Goal: Task Accomplishment & Management: Manage account settings

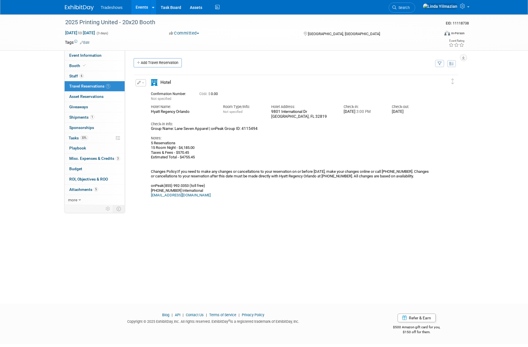
click at [140, 6] on link "Events" at bounding box center [141, 7] width 21 height 14
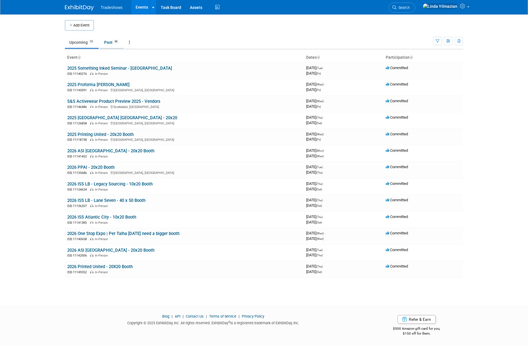
click at [102, 43] on link "Past 36" at bounding box center [112, 42] width 24 height 11
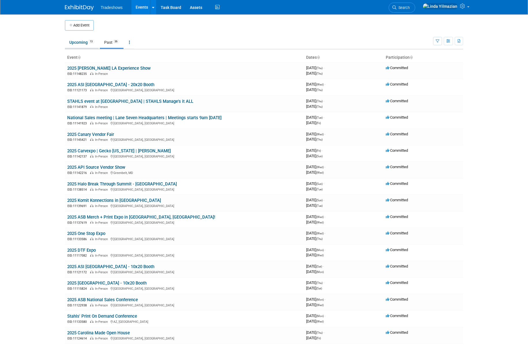
click at [81, 43] on link "Upcoming 13" at bounding box center [82, 42] width 34 height 11
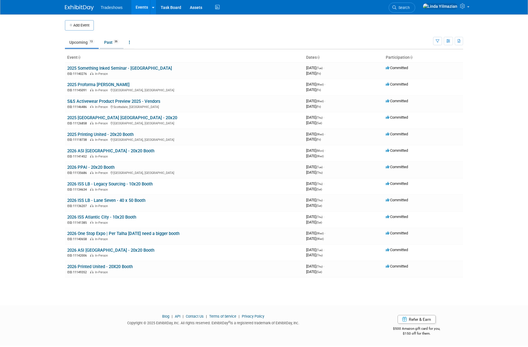
click at [108, 42] on link "Past 36" at bounding box center [112, 42] width 24 height 11
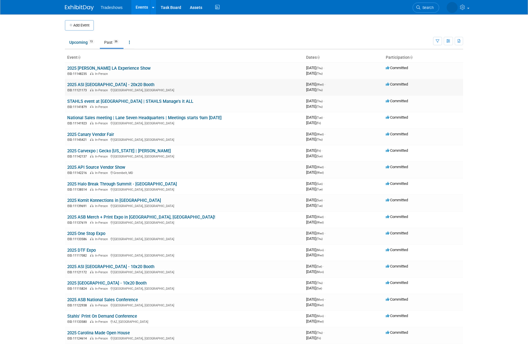
click at [89, 84] on link "2025 ASI [GEOGRAPHIC_DATA] - 20x20 Booth" at bounding box center [110, 84] width 87 height 5
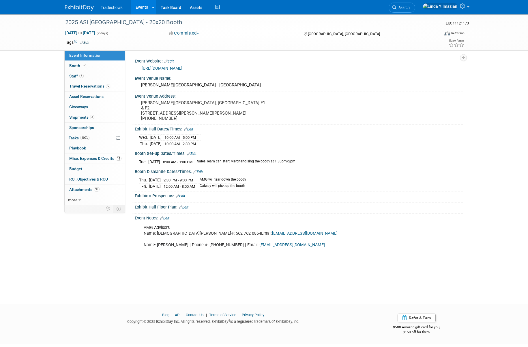
click at [142, 8] on link "Events" at bounding box center [141, 7] width 21 height 14
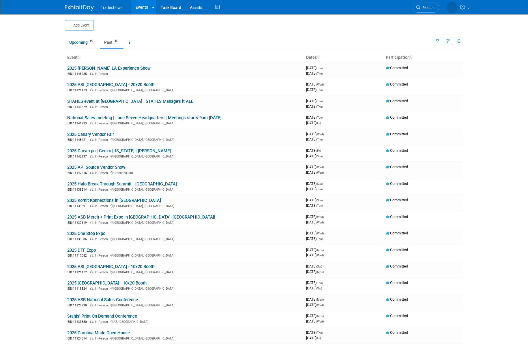
click at [117, 9] on span "Tradeshows" at bounding box center [112, 7] width 22 height 5
click at [115, 7] on span "Tradeshows" at bounding box center [112, 7] width 22 height 5
click at [76, 42] on link "Upcoming 13" at bounding box center [82, 42] width 34 height 11
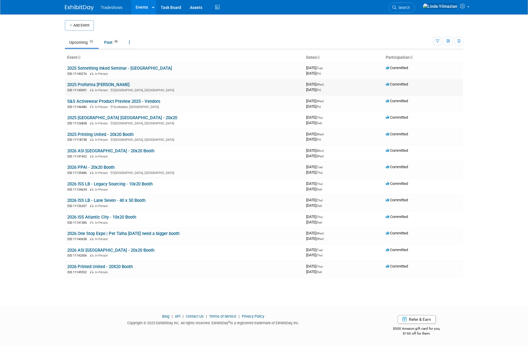
click at [98, 83] on link "2025 Proforma [PERSON_NAME]" at bounding box center [98, 84] width 62 height 5
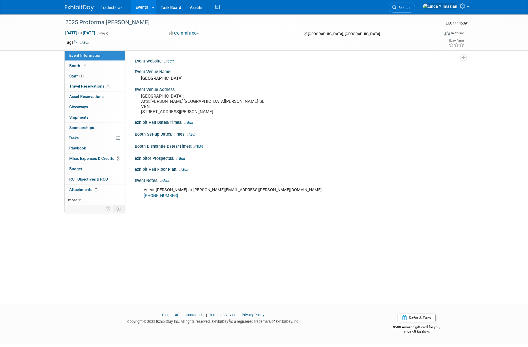
click at [141, 6] on link "Events" at bounding box center [141, 7] width 21 height 14
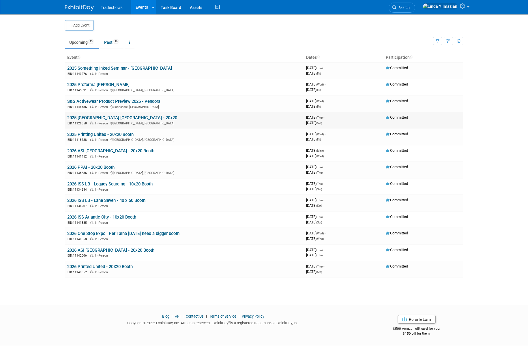
click at [94, 121] on div "EID: 11126858 In-Person Dallas, TX" at bounding box center [184, 123] width 234 height 5
click at [93, 118] on link "2025 [GEOGRAPHIC_DATA] [GEOGRAPHIC_DATA] - 20x20" at bounding box center [122, 117] width 110 height 5
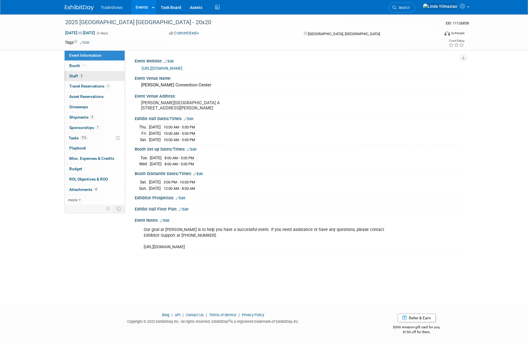
click at [75, 77] on span "Staff 2" at bounding box center [76, 76] width 14 height 5
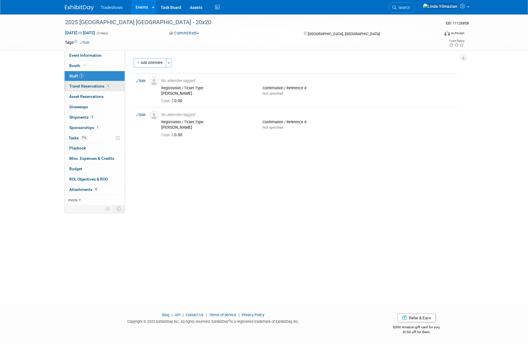
click at [80, 89] on link "1 Travel Reservations 1" at bounding box center [95, 86] width 60 height 10
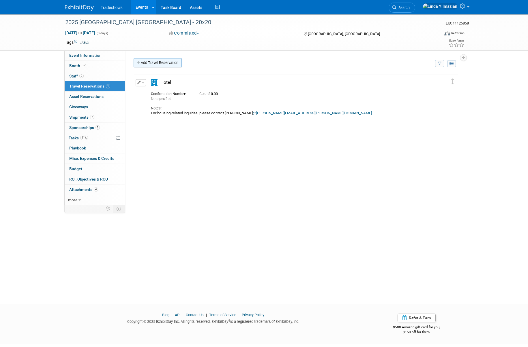
click at [172, 66] on link "Add Travel Reservation" at bounding box center [158, 62] width 48 height 9
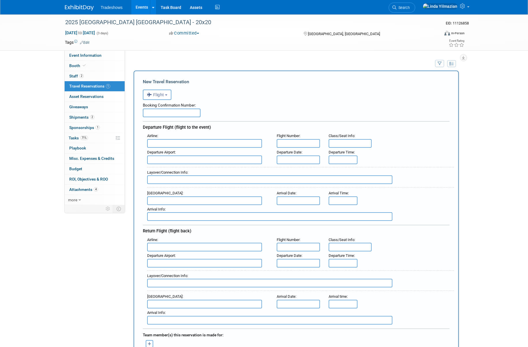
click at [146, 62] on td "Add Travel Reservation" at bounding box center [281, 64] width 304 height 12
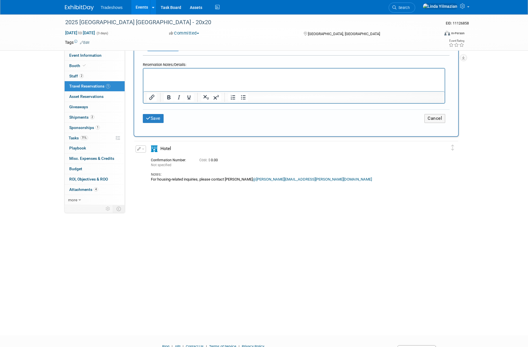
scroll to position [371, 0]
click at [143, 149] on span "button" at bounding box center [143, 149] width 2 height 1
click at [146, 171] on span "Delete Reservation" at bounding box center [164, 169] width 36 height 5
click at [201, 173] on icon at bounding box center [201, 173] width 3 height 3
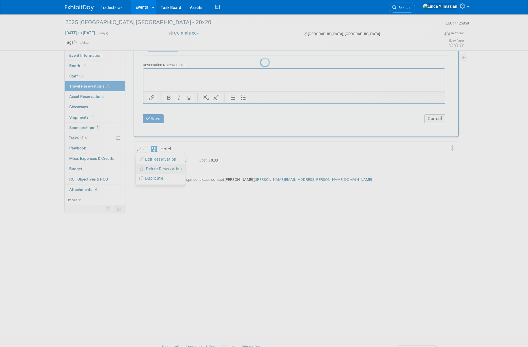
scroll to position [0, 0]
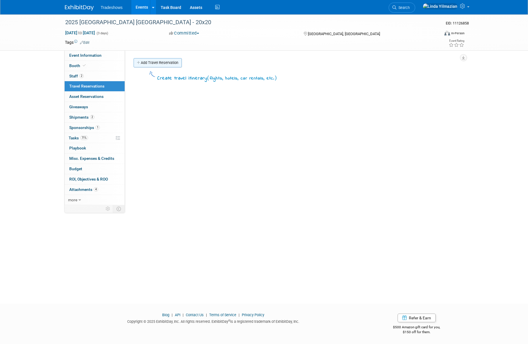
click at [169, 65] on link "Add Travel Reservation" at bounding box center [158, 62] width 48 height 9
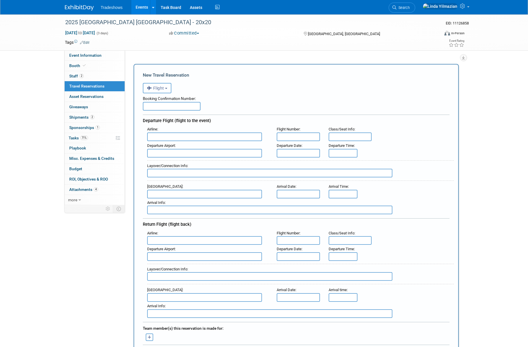
click at [164, 91] on button "Flight" at bounding box center [157, 88] width 29 height 10
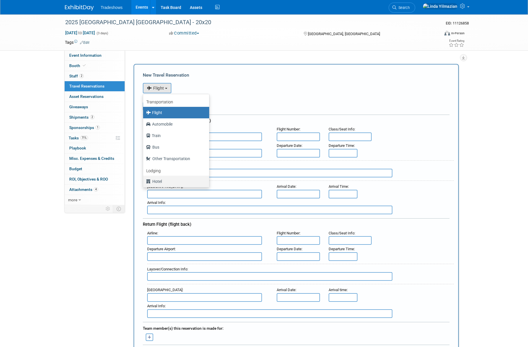
click at [160, 180] on label "Hotel" at bounding box center [174, 181] width 57 height 9
click at [144, 180] on input "Hotel" at bounding box center [142, 181] width 4 height 4
select select "6"
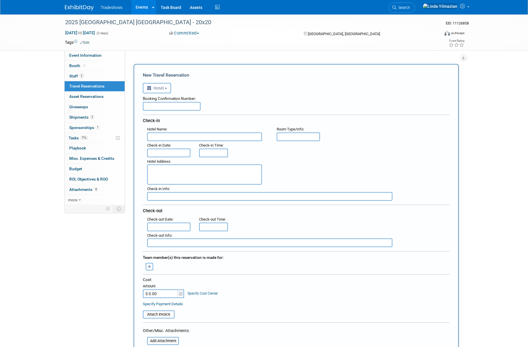
click at [162, 294] on input "$ 0.00" at bounding box center [161, 294] width 36 height 9
type input "$ 709.98"
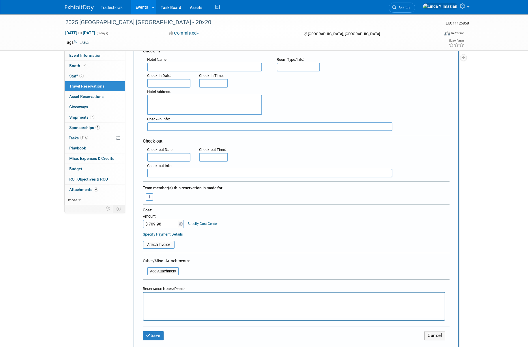
scroll to position [102, 0]
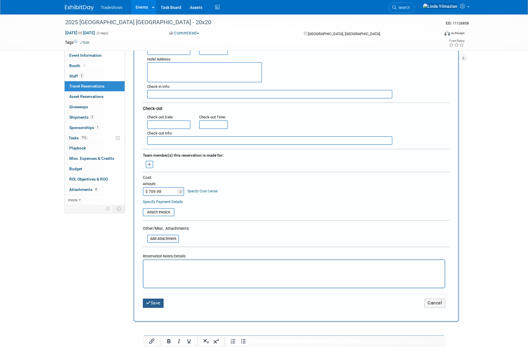
click at [153, 303] on button "Save" at bounding box center [153, 303] width 21 height 9
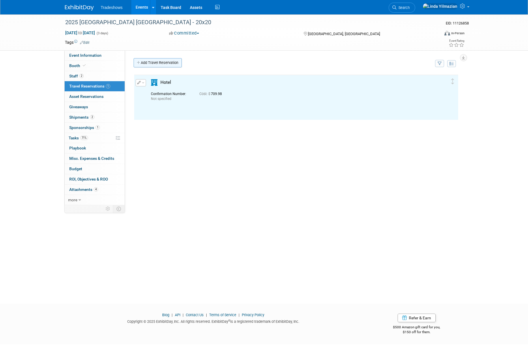
scroll to position [0, 0]
click at [142, 62] on link "Add Travel Reservation" at bounding box center [158, 62] width 48 height 9
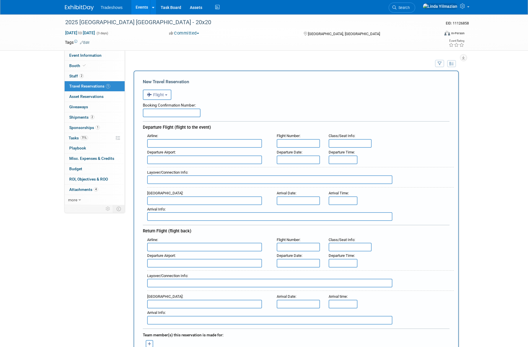
click at [157, 95] on span "Flight" at bounding box center [155, 95] width 17 height 5
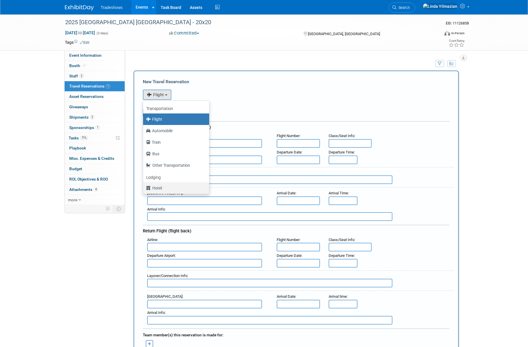
click at [158, 187] on label "Hotel" at bounding box center [174, 188] width 57 height 9
click at [144, 187] on input "Hotel" at bounding box center [142, 188] width 4 height 4
select select "6"
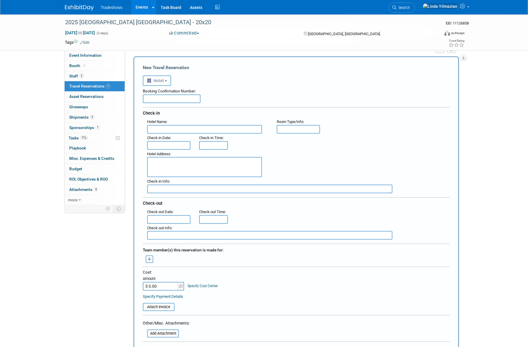
scroll to position [53, 0]
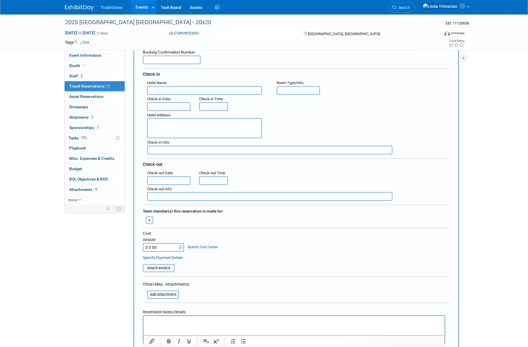
click at [166, 248] on input "$ 0.00" at bounding box center [161, 247] width 36 height 9
type input "$ 709.98"
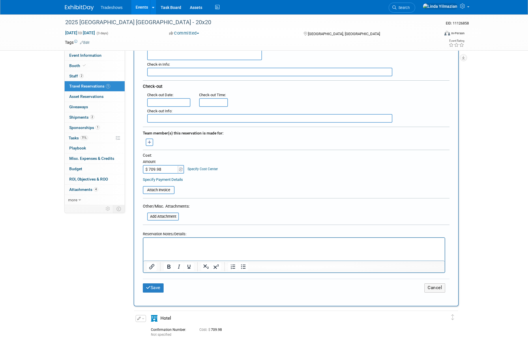
scroll to position [156, 0]
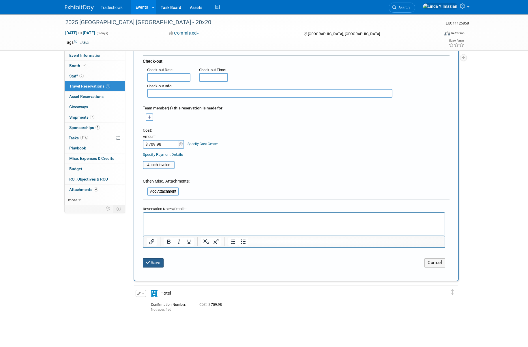
click at [151, 265] on button "Save" at bounding box center [153, 263] width 21 height 9
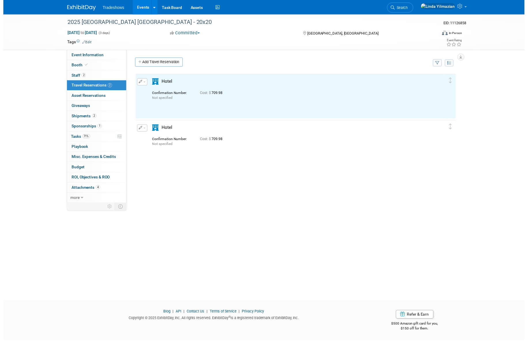
scroll to position [0, 0]
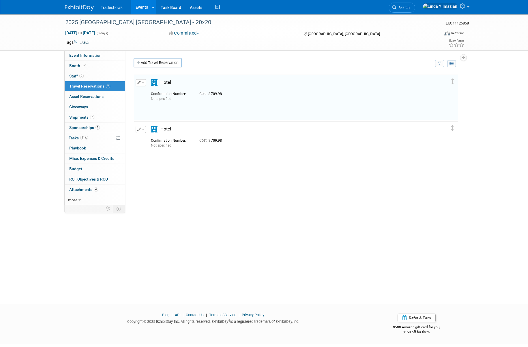
click at [143, 84] on button "button" at bounding box center [141, 82] width 10 height 7
click at [148, 91] on button "Edit Reservation" at bounding box center [160, 93] width 49 height 8
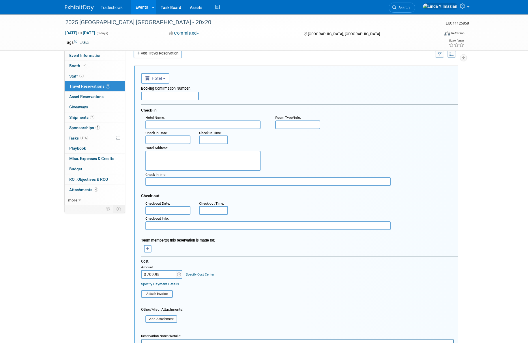
click at [168, 124] on input "text" at bounding box center [202, 125] width 115 height 9
paste input "Crowne Plaza Dallas Downtown"
type input "Crowne Plaza Dallas Downtown"
click at [164, 157] on textarea at bounding box center [202, 161] width 115 height 20
paste textarea "1015 Elm Street, Dallas, TX, United States"
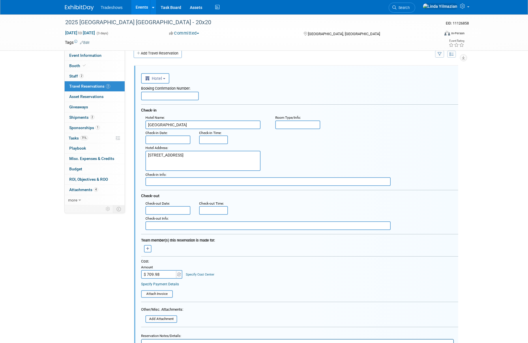
click at [177, 156] on textarea "1015 Elm Street, Dallas, TX, United States" at bounding box center [202, 161] width 115 height 20
drag, startPoint x: 196, startPoint y: 162, endPoint x: 168, endPoint y: 162, distance: 28.0
click at [168, 162] on textarea "1015 Elm Street Dallas, TX, United States" at bounding box center [202, 161] width 115 height 20
drag, startPoint x: 168, startPoint y: 160, endPoint x: 143, endPoint y: 154, distance: 25.5
click at [145, 154] on textarea "1015 Elm Street Dallas, TX" at bounding box center [202, 161] width 115 height 20
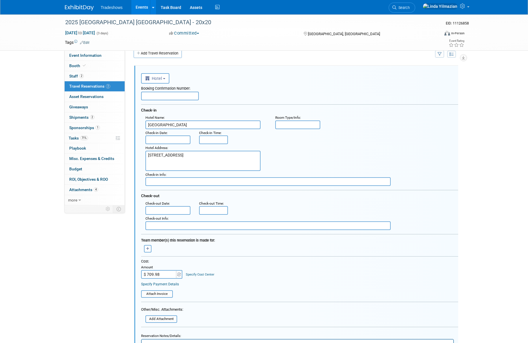
paste textarea ", Dallas, Texas 75202"
type textarea "1015 Elm Street, Dallas, Texas 75202"
click at [161, 276] on input "$ 709.98" at bounding box center [159, 274] width 36 height 9
type input "$ 944.77"
click at [245, 285] on table "Attach Invoice" at bounding box center [299, 291] width 317 height 13
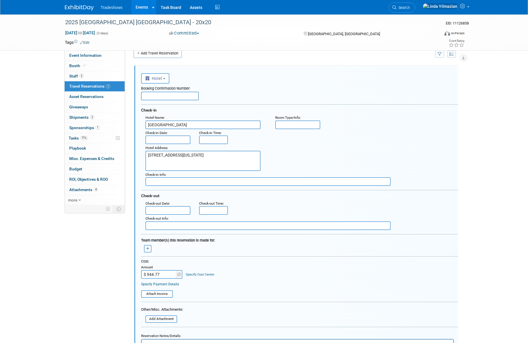
click at [255, 205] on div ": Check-out Date : Check-out Time :" at bounding box center [301, 207] width 321 height 15
click at [160, 138] on input "text" at bounding box center [167, 140] width 45 height 9
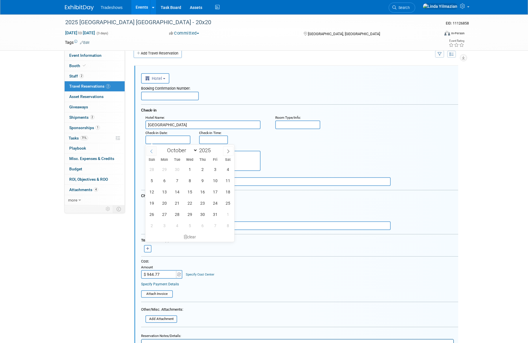
click at [153, 153] on icon at bounding box center [151, 151] width 4 height 4
select select "8"
click at [179, 213] on span "30" at bounding box center [176, 214] width 11 height 11
type input "Sep 30, 2025"
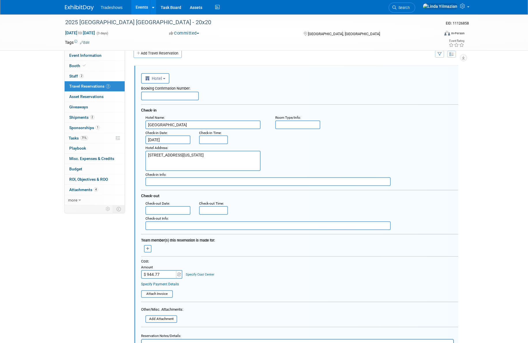
type input "8:00 AM"
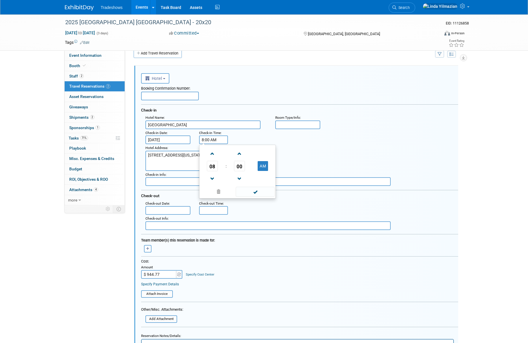
click at [214, 140] on input "8:00 AM" at bounding box center [213, 140] width 29 height 9
click at [257, 138] on div ": Check-in Date : Sep 30, 2025 Check-in Time : 8:00 AM" at bounding box center [301, 136] width 321 height 15
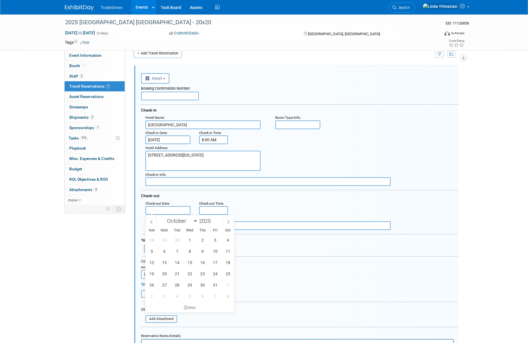
click at [168, 213] on input "text" at bounding box center [167, 210] width 45 height 9
click at [226, 238] on span "4" at bounding box center [227, 239] width 11 height 11
type input "Oct 4, 2025"
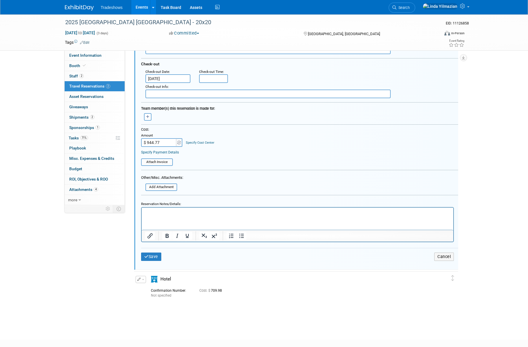
scroll to position [149, 0]
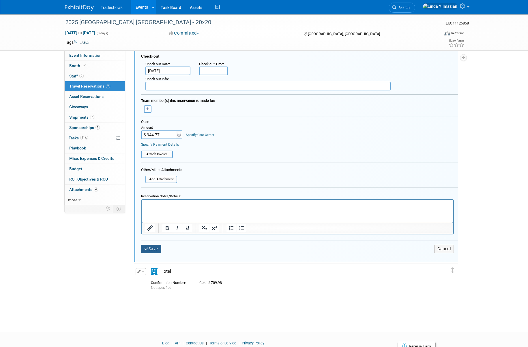
click at [152, 249] on button "Save" at bounding box center [151, 249] width 20 height 8
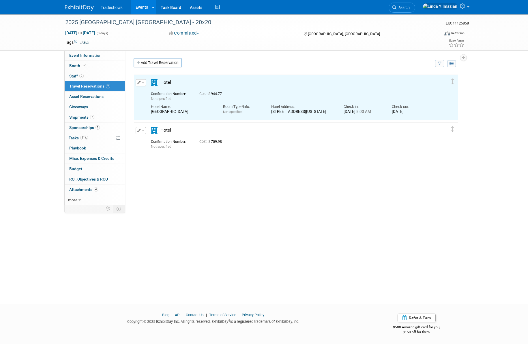
scroll to position [0, 0]
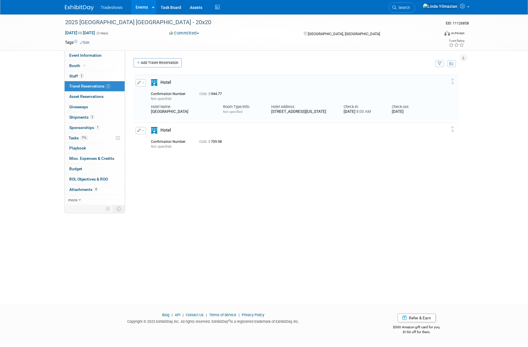
click at [144, 132] on button "button" at bounding box center [141, 130] width 10 height 7
click at [148, 140] on button "Edit Reservation" at bounding box center [160, 141] width 49 height 8
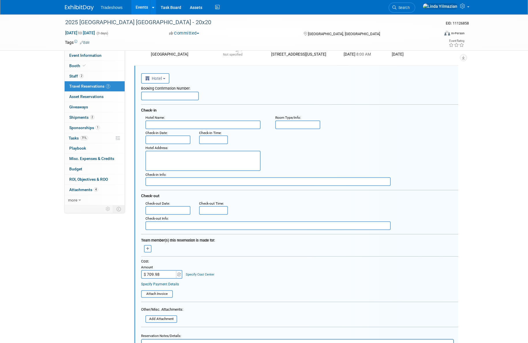
click at [168, 273] on input "$ 709.98" at bounding box center [159, 274] width 36 height 9
type input "$ 944.77"
click at [157, 124] on input "text" at bounding box center [202, 125] width 115 height 9
paste input "Crowne Plaza Dallas Downtown"
type input "Crowne Plaza Dallas Downtown"
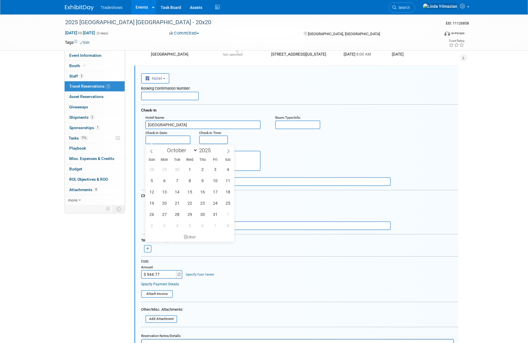
click at [161, 138] on input "text" at bounding box center [167, 140] width 45 height 9
click at [154, 151] on span at bounding box center [151, 151] width 10 height 10
select select "8"
click at [180, 212] on span "30" at bounding box center [176, 214] width 11 height 11
type input "Sep 30, 2025"
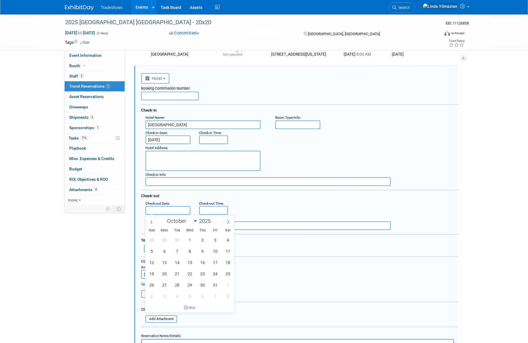
click at [171, 209] on input "text" at bounding box center [167, 210] width 45 height 9
click at [226, 240] on span "4" at bounding box center [227, 239] width 11 height 11
type input "Oct 4, 2025"
click at [155, 159] on textarea at bounding box center [202, 161] width 115 height 20
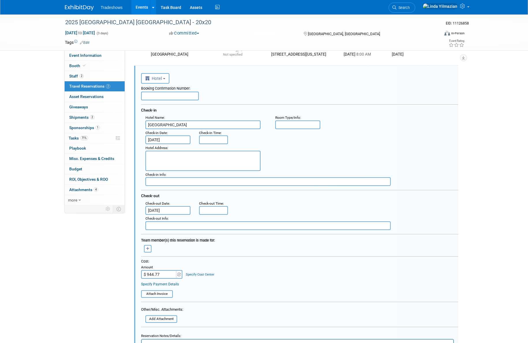
paste textarea "1015 Elm Street, Dallas, TX, United States"
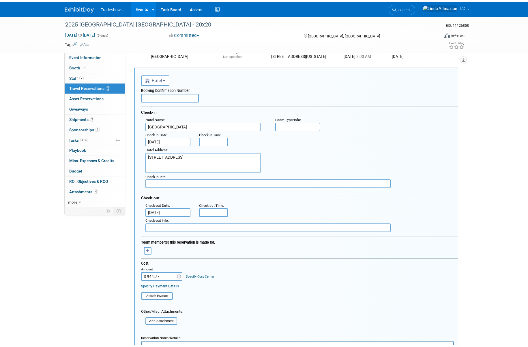
scroll to position [174, 0]
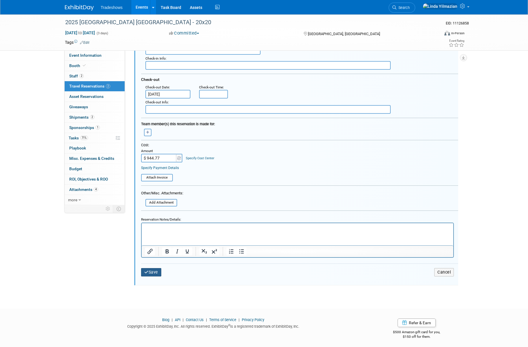
type textarea "1015 Elm Street, Dallas, TX, United States"
click at [154, 275] on button "Save" at bounding box center [151, 272] width 20 height 8
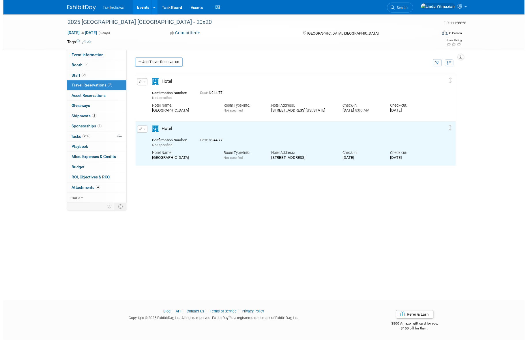
scroll to position [0, 0]
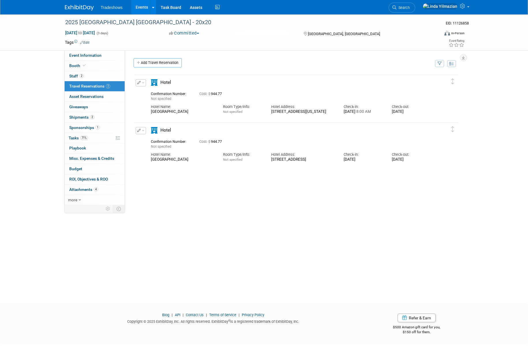
click at [140, 84] on button "button" at bounding box center [141, 82] width 10 height 7
click at [154, 94] on button "Edit Reservation" at bounding box center [160, 93] width 49 height 8
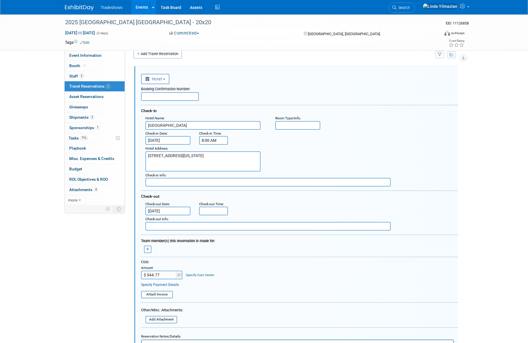
scroll to position [10, 0]
click at [225, 158] on textarea "1015 Elm Street, Dallas, Texas 75202" at bounding box center [202, 161] width 115 height 20
paste textarea "Front Desk: 1-214-742-5678"
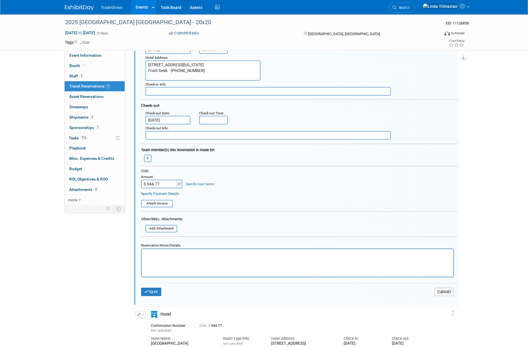
scroll to position [119, 0]
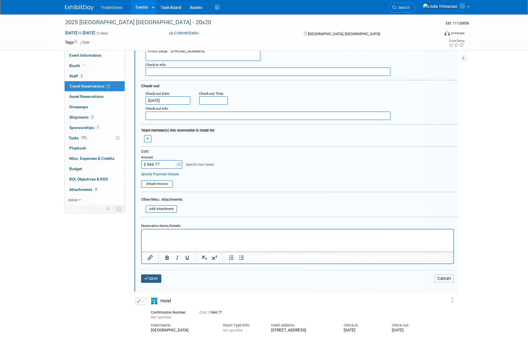
type textarea "1015 Elm Street, Dallas, Texas 75202 Front Desk: 1-214-742-5678"
click at [148, 279] on icon "submit" at bounding box center [146, 279] width 4 height 4
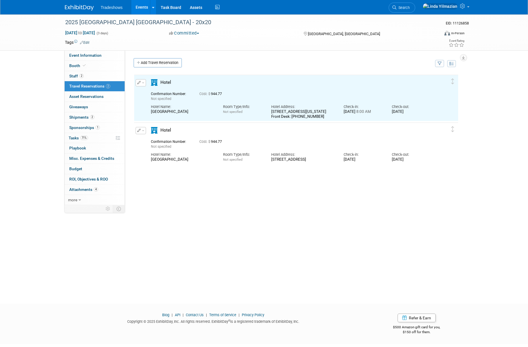
scroll to position [0, 0]
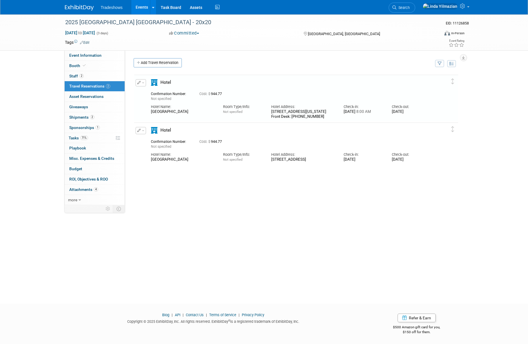
click at [144, 131] on button "button" at bounding box center [141, 130] width 10 height 7
click at [146, 139] on button "Edit Reservation" at bounding box center [160, 141] width 49 height 8
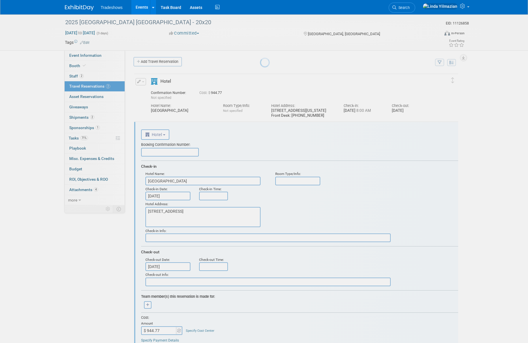
scroll to position [57, 0]
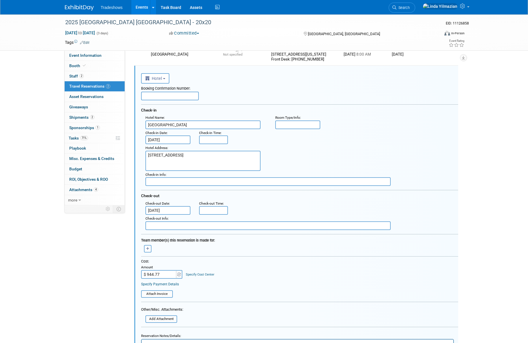
click at [226, 158] on textarea "1015 Elm Street, Dallas, TX, United States" at bounding box center [202, 161] width 115 height 20
drag, startPoint x: 220, startPoint y: 155, endPoint x: 196, endPoint y: 156, distance: 24.2
click at [196, 156] on textarea "1015 Elm Street, Dallas, TX, United States" at bounding box center [202, 161] width 115 height 20
paste textarea "Front Desk: 1-214-742-5678"
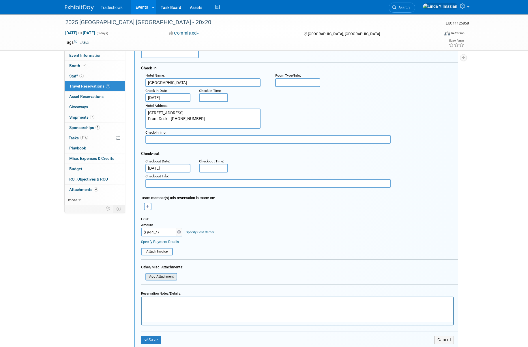
scroll to position [108, 0]
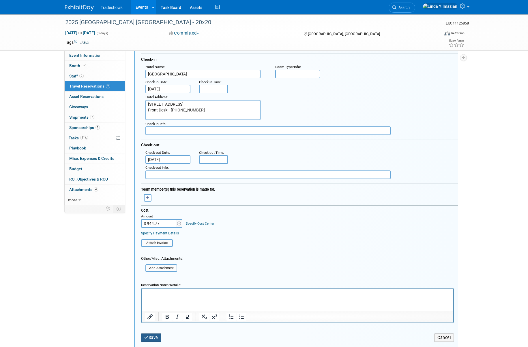
type textarea "1015 Elm Street, Dallas, TX Front Desk: 1-214-742-5678"
click at [150, 337] on button "Save" at bounding box center [151, 338] width 20 height 8
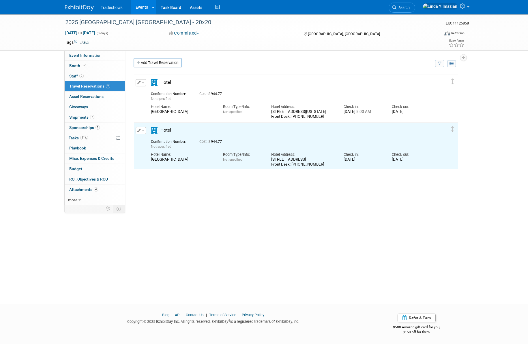
scroll to position [0, 0]
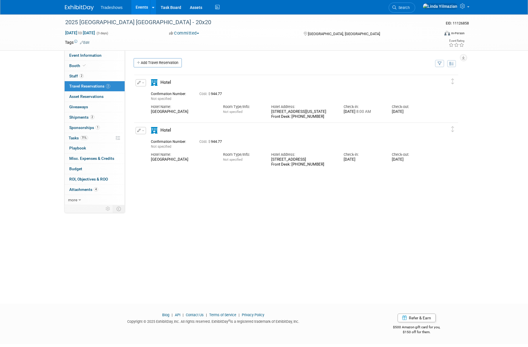
click at [142, 83] on span "button" at bounding box center [143, 82] width 2 height 1
click at [146, 91] on button "Edit Reservation" at bounding box center [160, 93] width 49 height 8
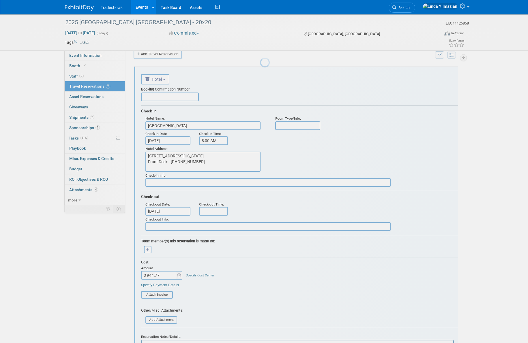
scroll to position [10, 0]
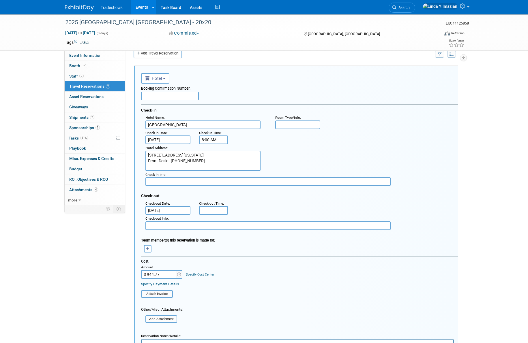
click at [156, 95] on input "text" at bounding box center [170, 96] width 58 height 9
paste input "Confirmation # 85968858"
type input "Confirmation # 85968858"
click at [218, 125] on input "Crowne Plaza Dallas Downtown" at bounding box center [202, 125] width 115 height 9
type input "Crowne Plaza Dallas Downtown - Jon"
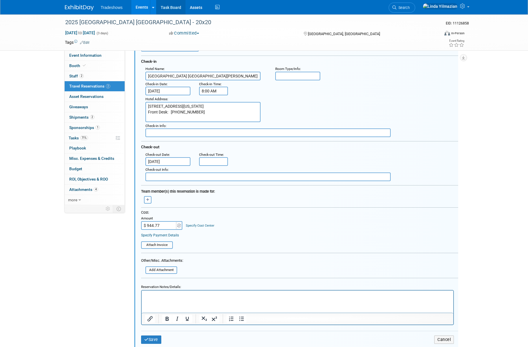
scroll to position [176, 0]
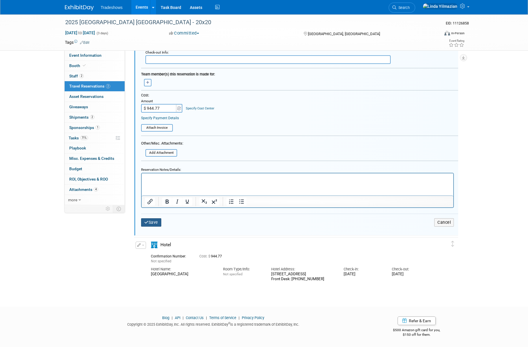
click at [157, 223] on button "Save" at bounding box center [151, 223] width 20 height 8
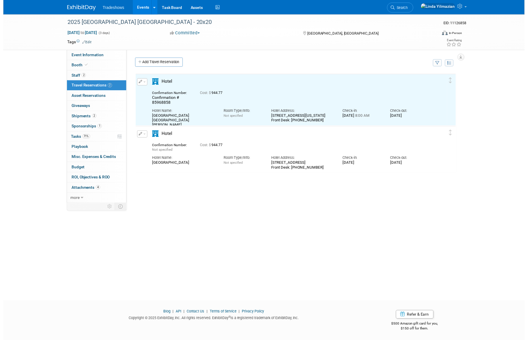
scroll to position [0, 0]
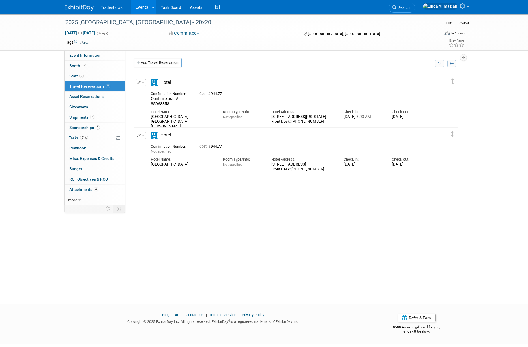
click at [144, 83] on span "button" at bounding box center [143, 82] width 2 height 1
click at [148, 91] on button "Edit Reservation" at bounding box center [160, 93] width 49 height 8
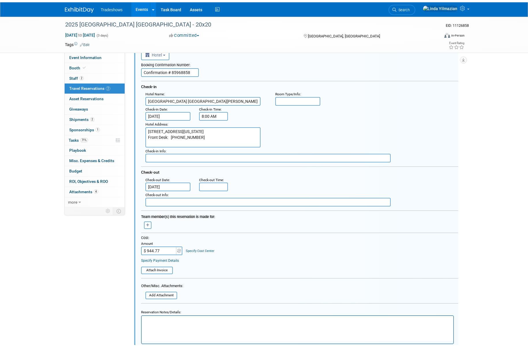
scroll to position [126, 0]
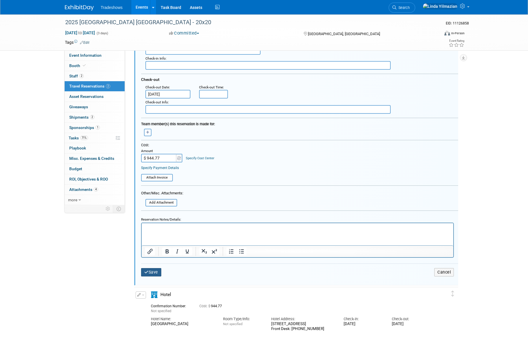
click at [155, 272] on button "Save" at bounding box center [151, 272] width 20 height 8
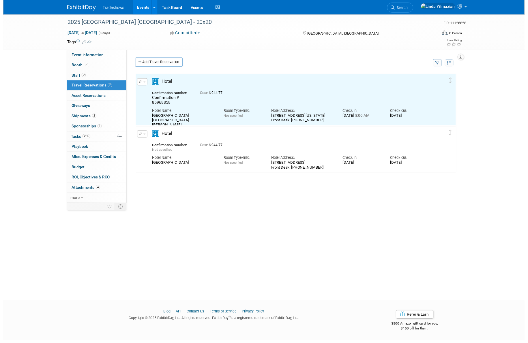
scroll to position [0, 0]
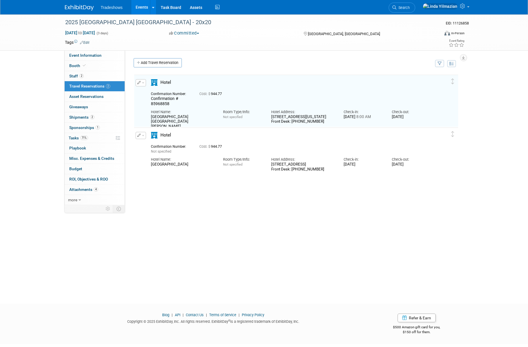
click at [143, 82] on button "button" at bounding box center [141, 82] width 10 height 7
click at [148, 90] on button "Edit Reservation" at bounding box center [160, 93] width 49 height 8
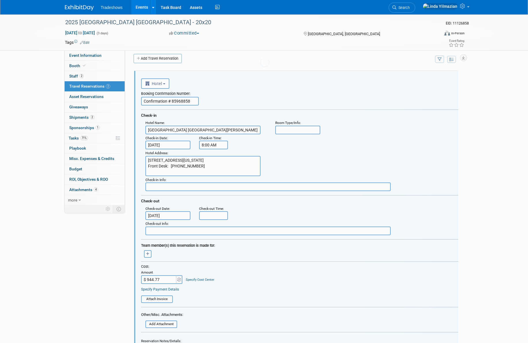
scroll to position [10, 0]
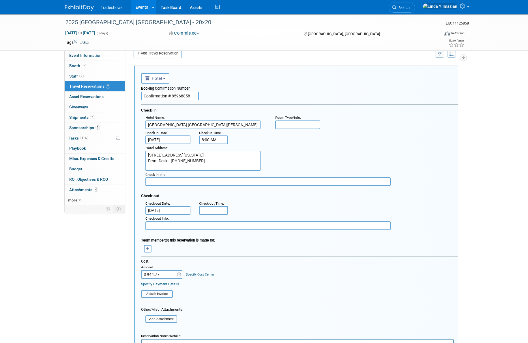
click at [145, 96] on input "Confirmation # 85968858" at bounding box center [170, 96] width 58 height 9
type input "JON Confirmation # 85968858"
drag, startPoint x: 207, startPoint y: 125, endPoint x: 225, endPoint y: 127, distance: 18.6
click at [225, 127] on input "Crowne Plaza Dallas Downtown - Jon" at bounding box center [202, 125] width 115 height 9
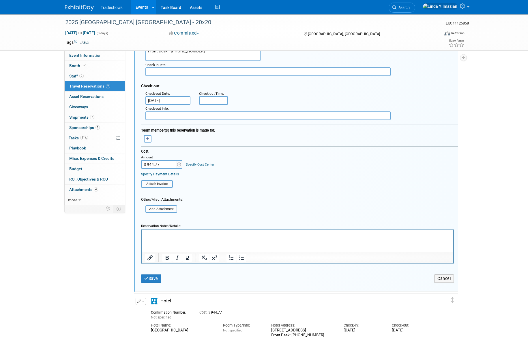
scroll to position [123, 0]
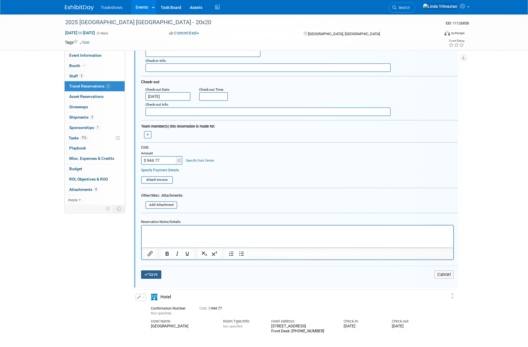
type input "Crowne Plaza Dallas Downtown"
click at [153, 274] on button "Save" at bounding box center [151, 275] width 20 height 8
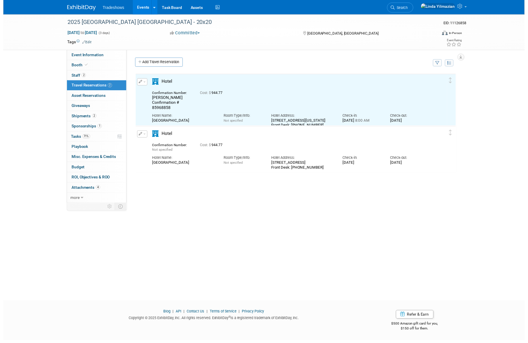
scroll to position [0, 0]
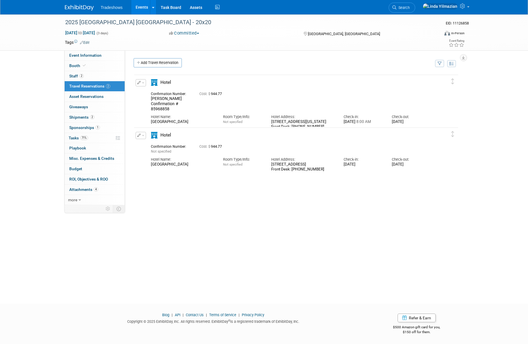
click at [145, 137] on button "button" at bounding box center [141, 135] width 10 height 7
click at [149, 142] on button "Edit Reservation" at bounding box center [160, 146] width 49 height 8
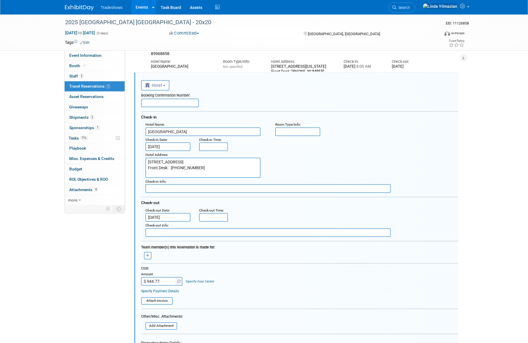
scroll to position [62, 0]
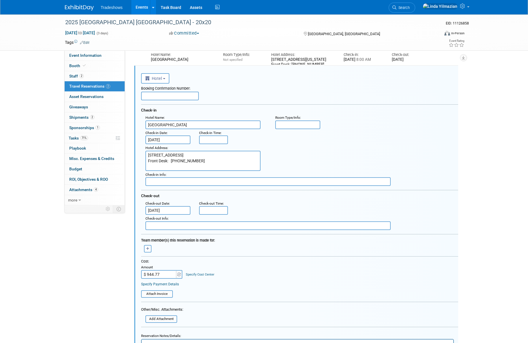
click at [146, 96] on input "text" at bounding box center [170, 96] width 58 height 9
paste input "Confirmation # 89890894"
type input "BRIANNA - Confirmation # 89890894"
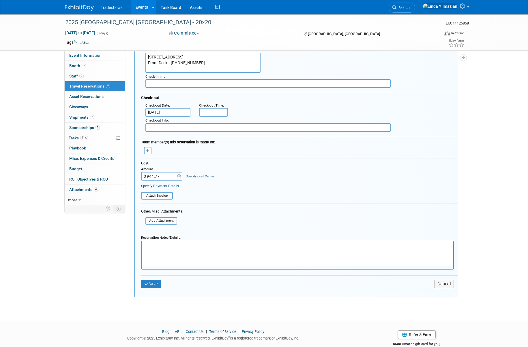
scroll to position [179, 0]
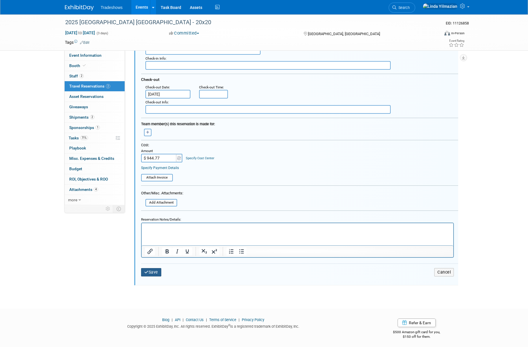
click at [153, 273] on button "Save" at bounding box center [151, 272] width 20 height 8
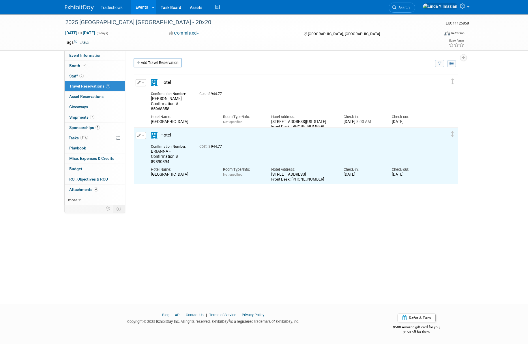
scroll to position [0, 0]
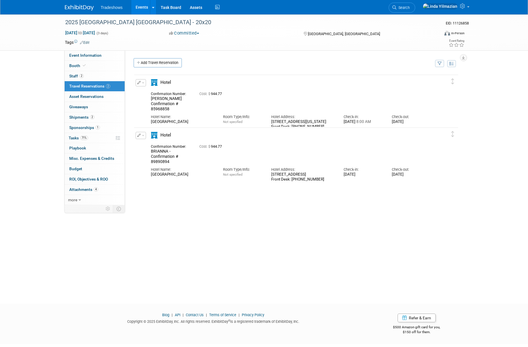
click at [137, 6] on link "Events" at bounding box center [141, 7] width 21 height 14
